Goal: Find specific page/section: Find specific page/section

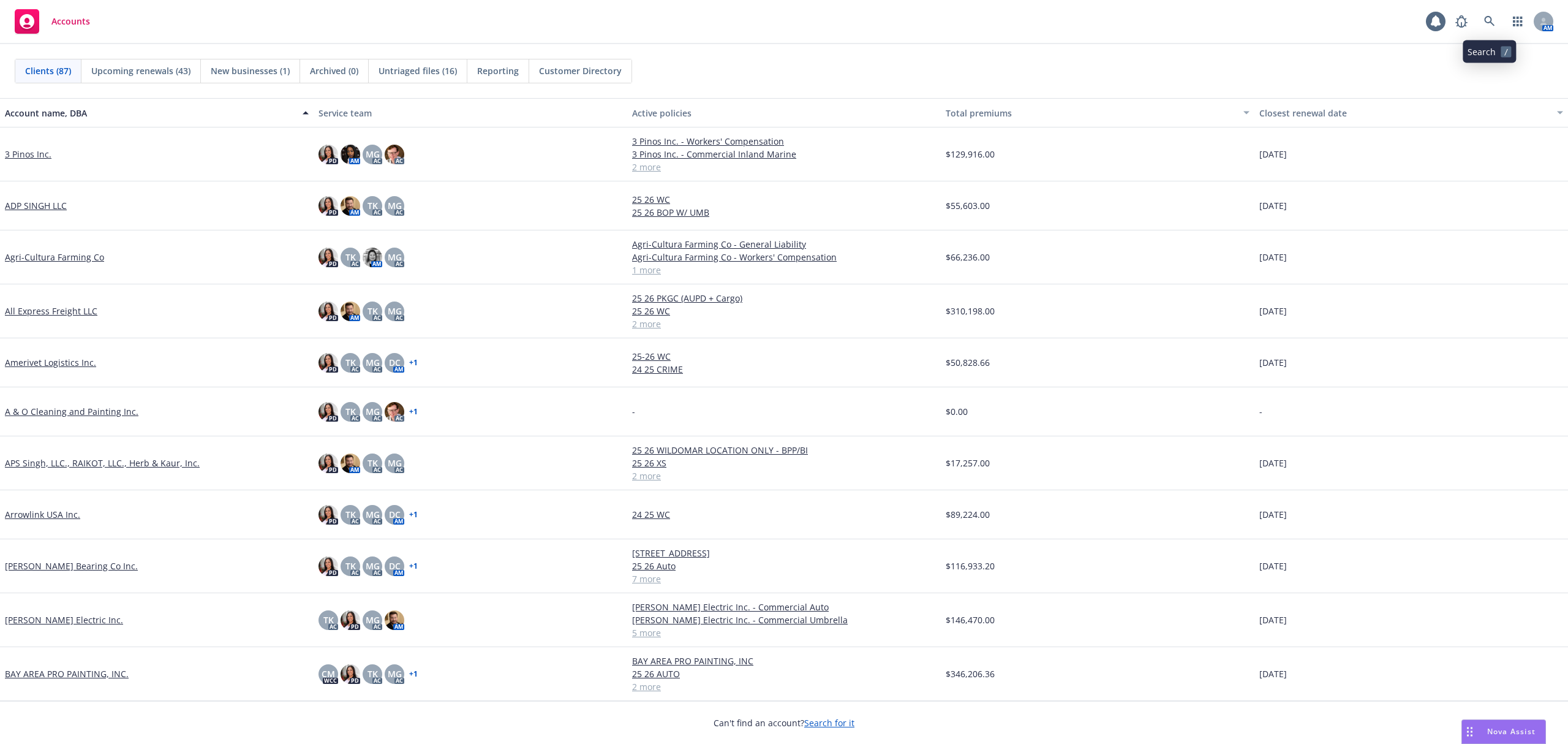
click at [1486, 25] on icon at bounding box center [1489, 21] width 11 height 11
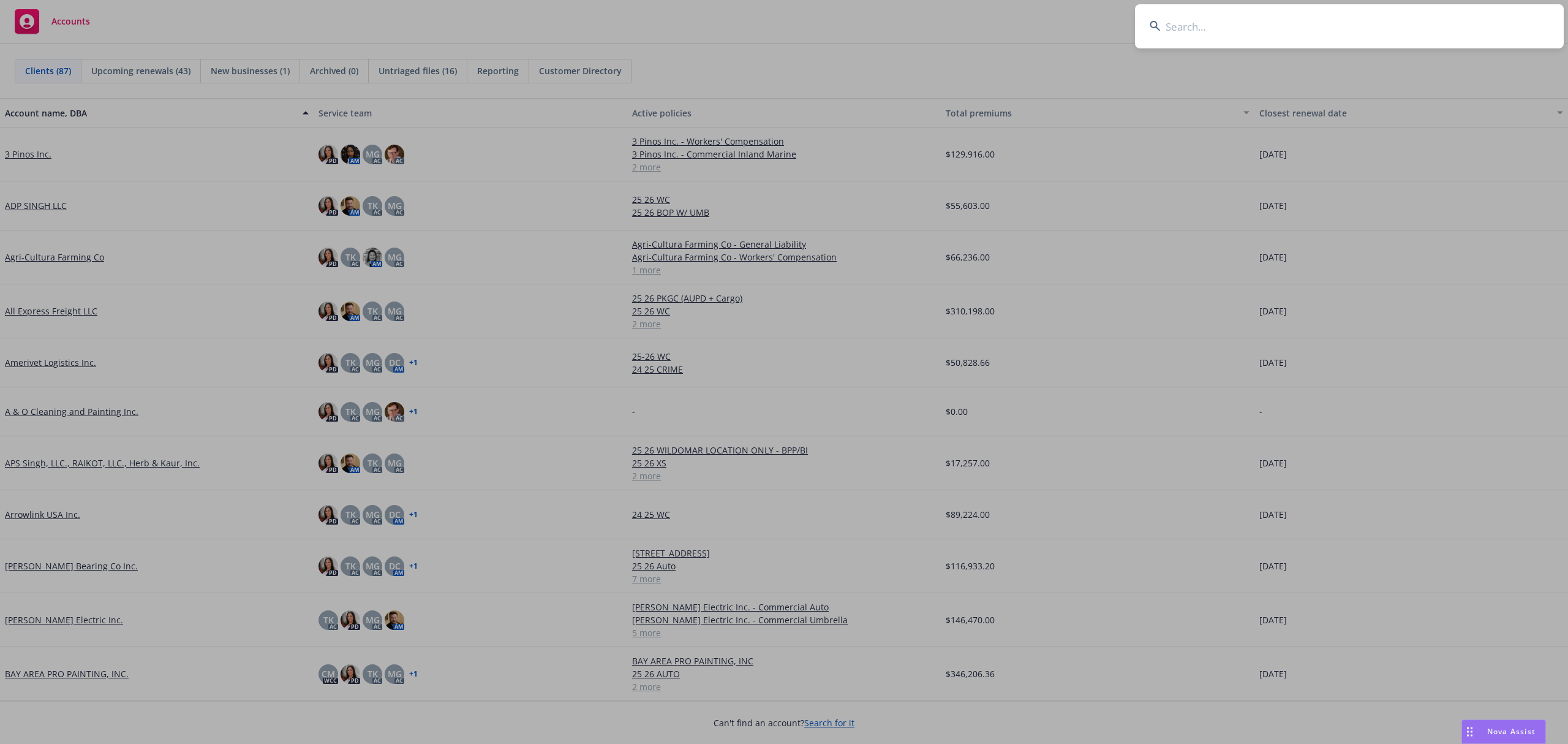
click at [1277, 31] on input at bounding box center [1349, 26] width 429 height 44
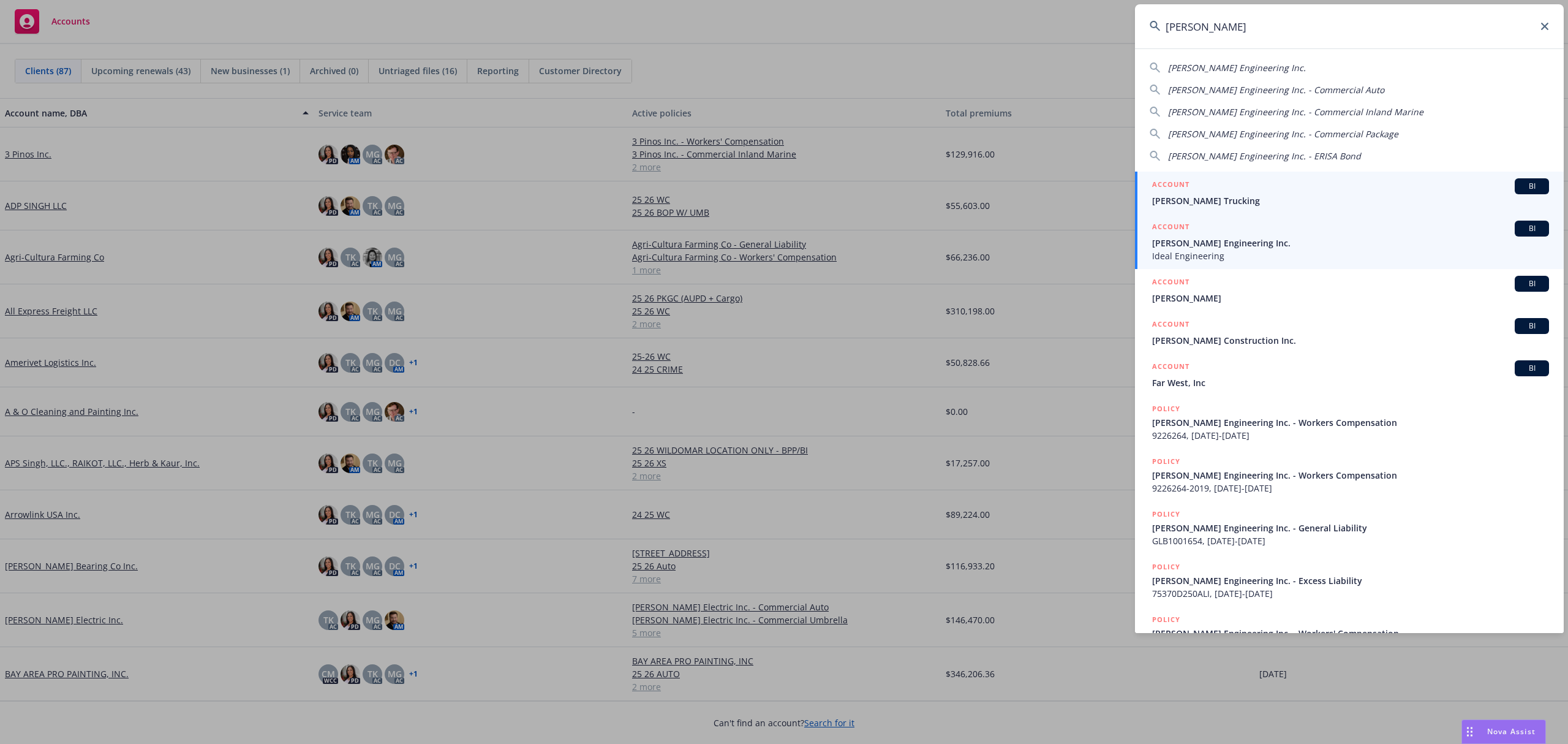
type input "[PERSON_NAME]"
click at [1278, 243] on span "[PERSON_NAME] Engineering Inc." at bounding box center [1350, 243] width 397 height 12
